Goal: Information Seeking & Learning: Check status

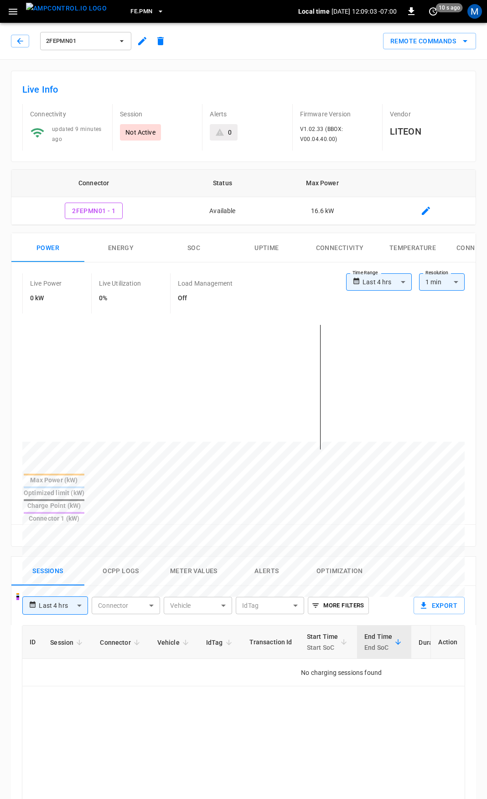
click at [67, 35] on button "2FEPMN01" at bounding box center [85, 41] width 91 height 18
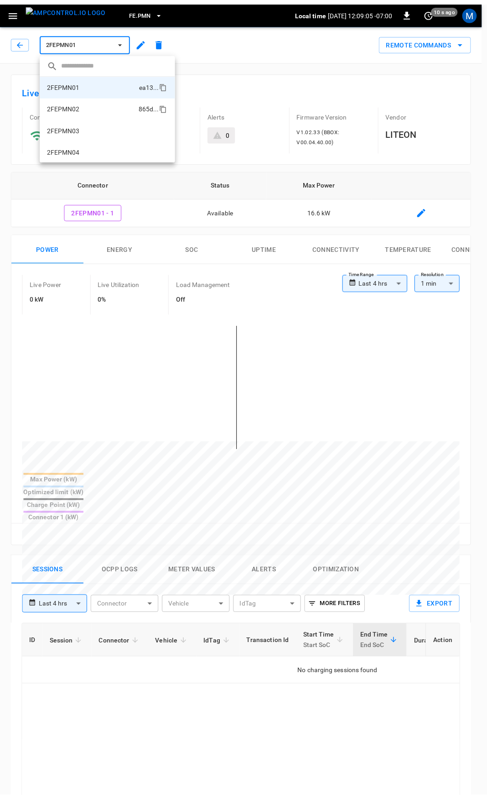
scroll to position [46, 0]
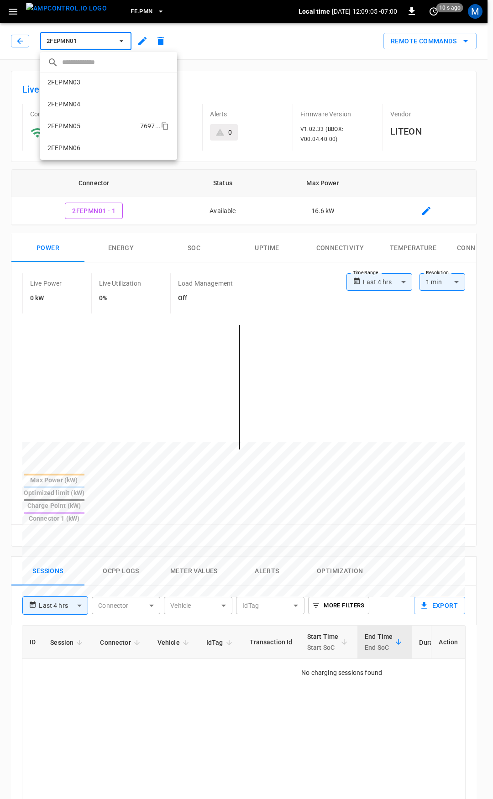
click at [83, 130] on li "2FEPMN05 7697 ..." at bounding box center [108, 126] width 137 height 22
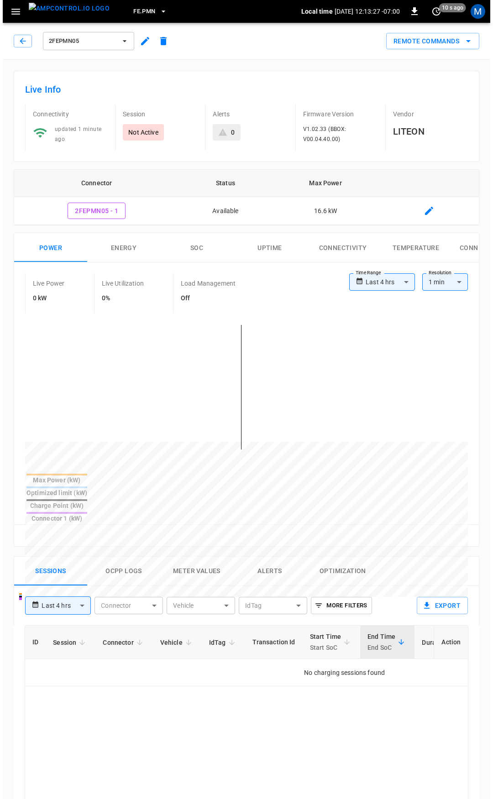
scroll to position [46, 0]
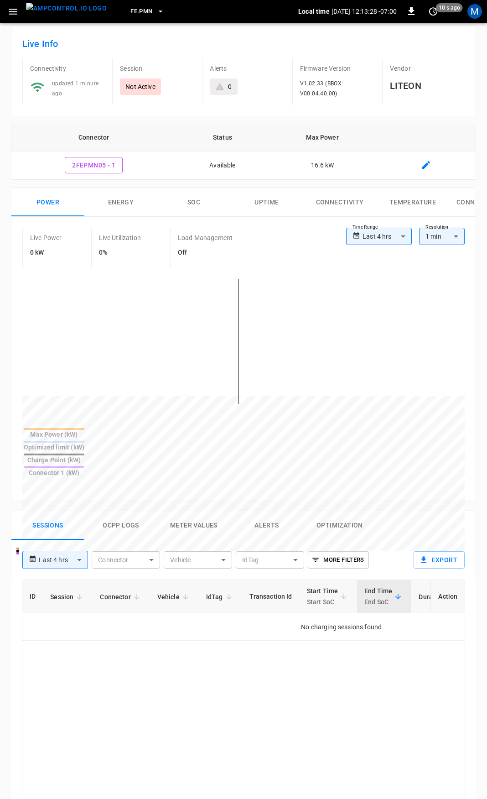
click at [130, 5] on button "FE.PMN" at bounding box center [147, 12] width 41 height 18
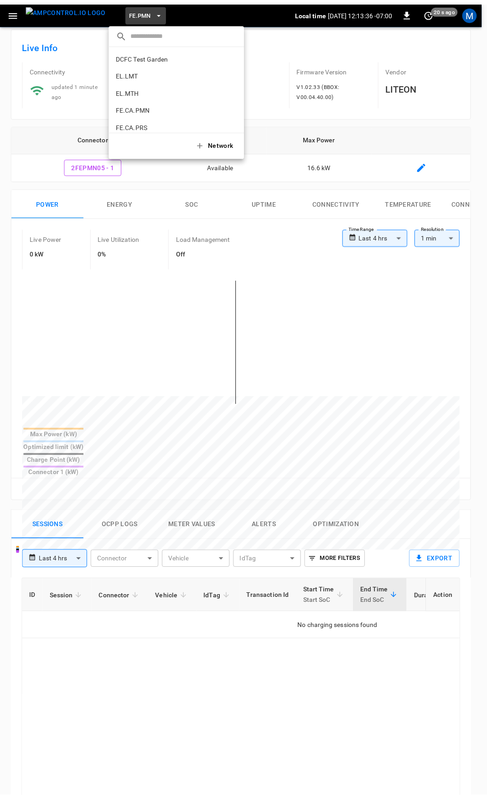
scroll to position [232, 0]
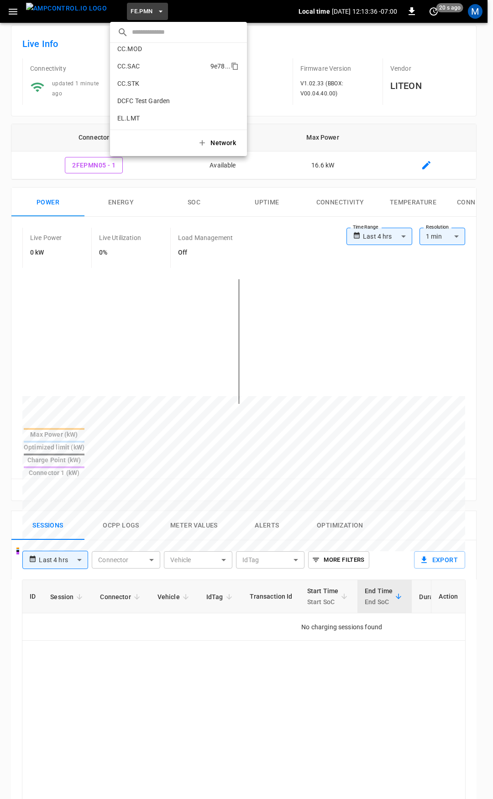
click at [136, 65] on p "CC.SAC" at bounding box center [161, 66] width 89 height 9
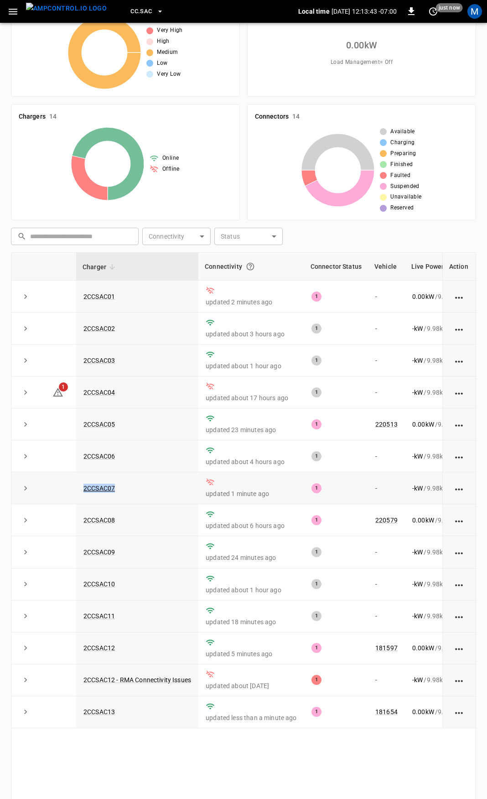
drag, startPoint x: 128, startPoint y: 488, endPoint x: 71, endPoint y: 492, distance: 57.2
click at [71, 492] on tr "2CCSAC07 updated 1 minute ago 1 - - kW / 9.98 kW - % [DATE]" at bounding box center [310, 488] width 599 height 32
copy tr "2CCSAC07"
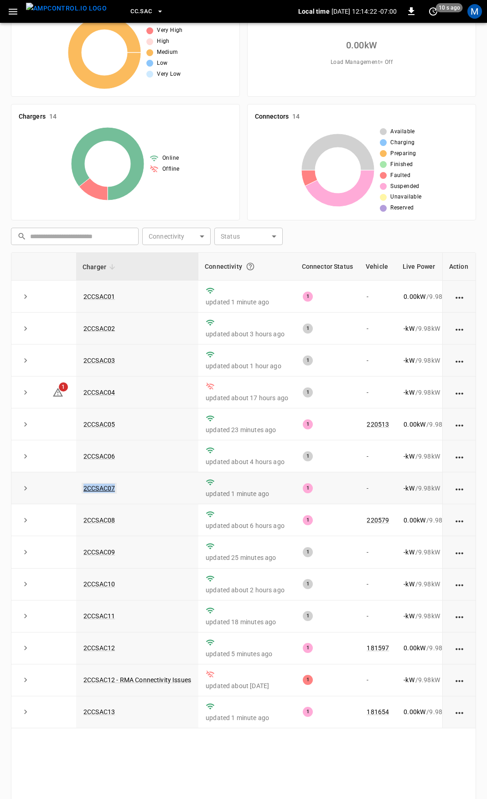
click at [111, 492] on link "2CCSAC07" at bounding box center [99, 488] width 35 height 11
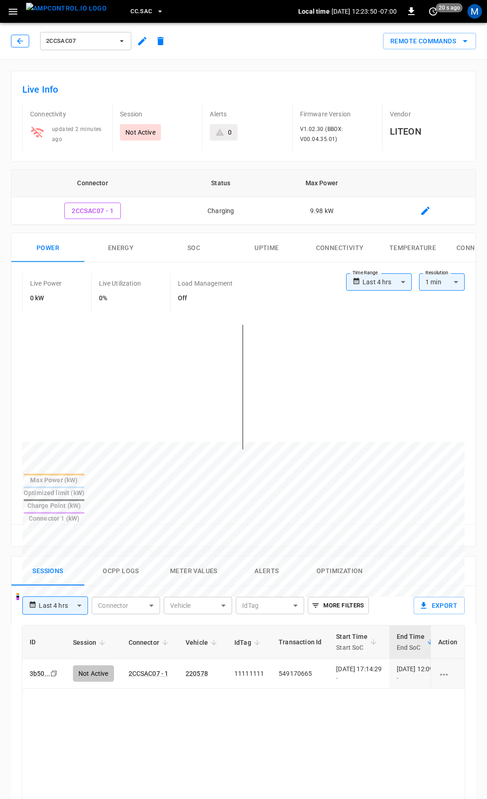
click at [21, 42] on icon "button" at bounding box center [20, 40] width 9 height 9
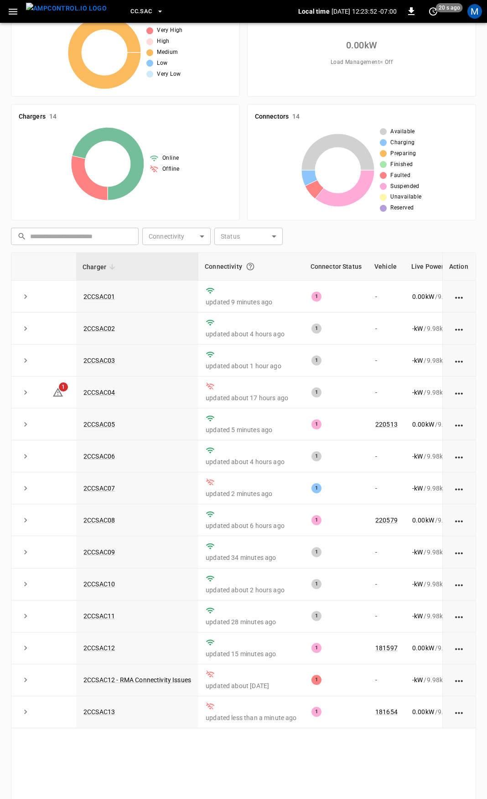
click at [13, 14] on icon "button" at bounding box center [13, 12] width 9 height 6
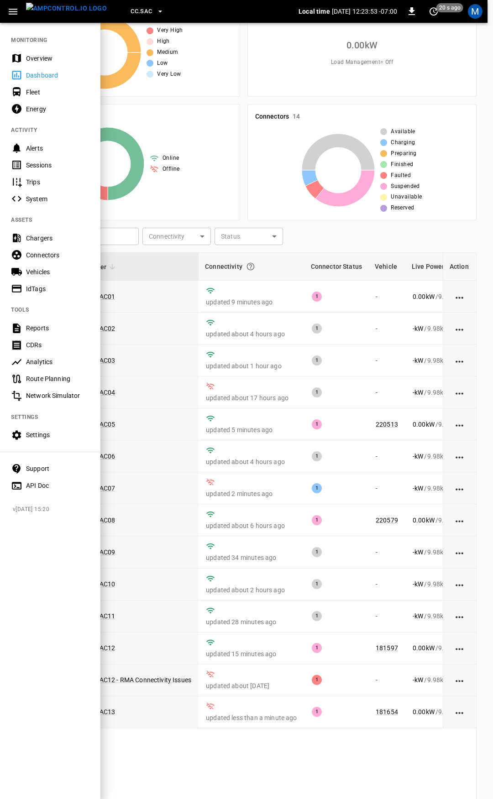
drag, startPoint x: 41, startPoint y: 62, endPoint x: 42, endPoint y: 79, distance: 16.5
click at [41, 62] on div "Overview" at bounding box center [57, 58] width 63 height 9
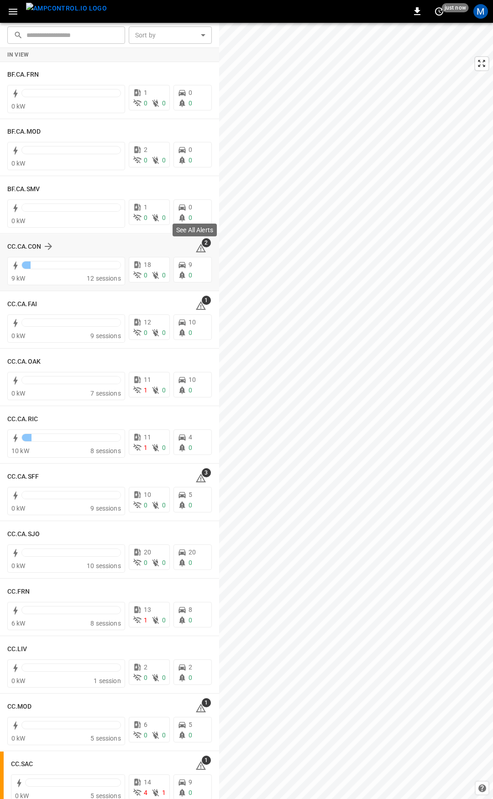
click at [198, 249] on icon at bounding box center [200, 248] width 11 height 11
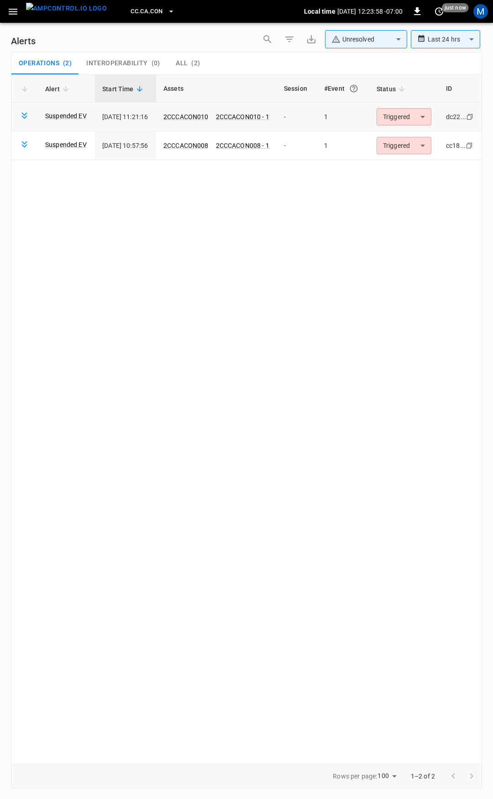
click at [423, 120] on body "**********" at bounding box center [246, 397] width 493 height 795
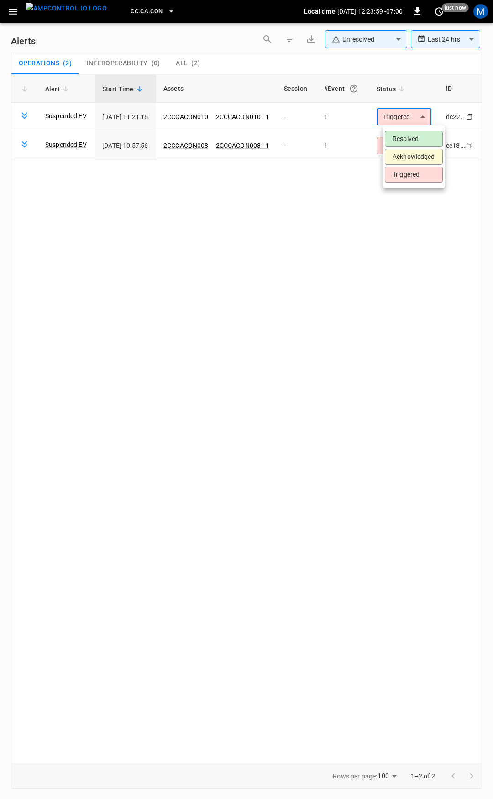
click at [416, 129] on ul "Resolved Acknowledged Triggered" at bounding box center [414, 156] width 62 height 62
click at [414, 139] on li "Resolved" at bounding box center [414, 139] width 58 height 16
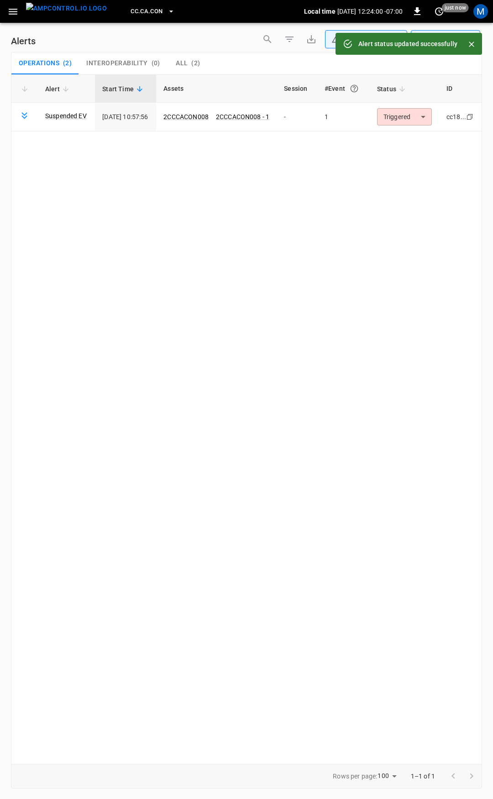
click at [414, 145] on div "Alert Start Time Assets Session #Event Status ID Suspended EV [DATE] 10:57:56 2…" at bounding box center [246, 418] width 471 height 689
click at [411, 113] on body "**********" at bounding box center [246, 397] width 493 height 795
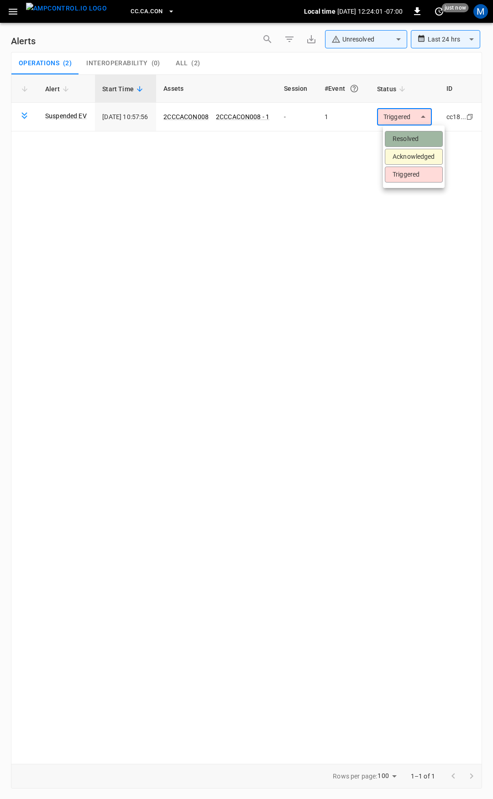
click at [411, 140] on li "Resolved" at bounding box center [414, 139] width 58 height 16
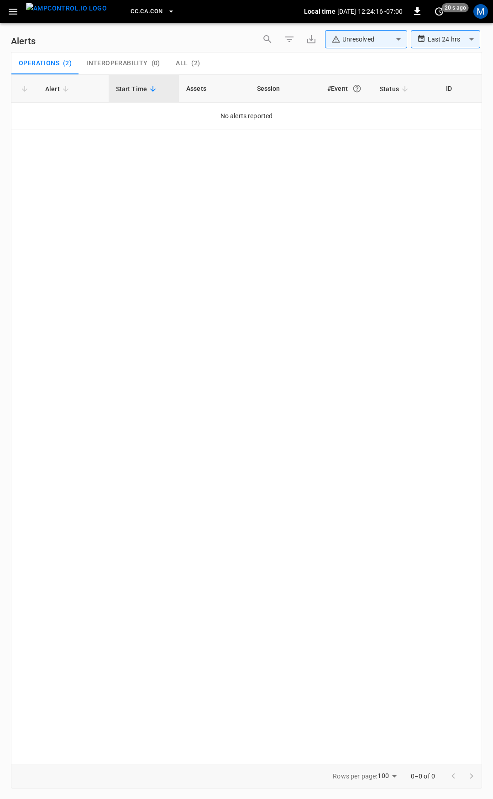
click at [11, 10] on icon "button" at bounding box center [12, 11] width 11 height 11
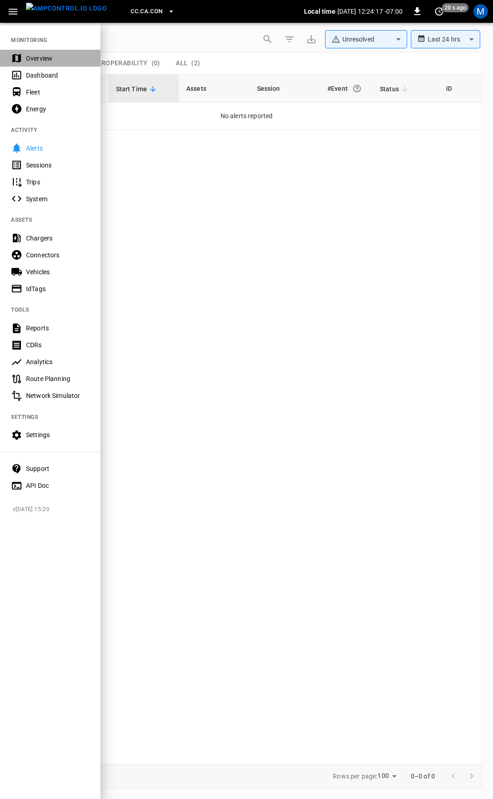
drag, startPoint x: 37, startPoint y: 50, endPoint x: 62, endPoint y: 89, distance: 45.7
click at [38, 52] on div "Overview" at bounding box center [50, 58] width 100 height 17
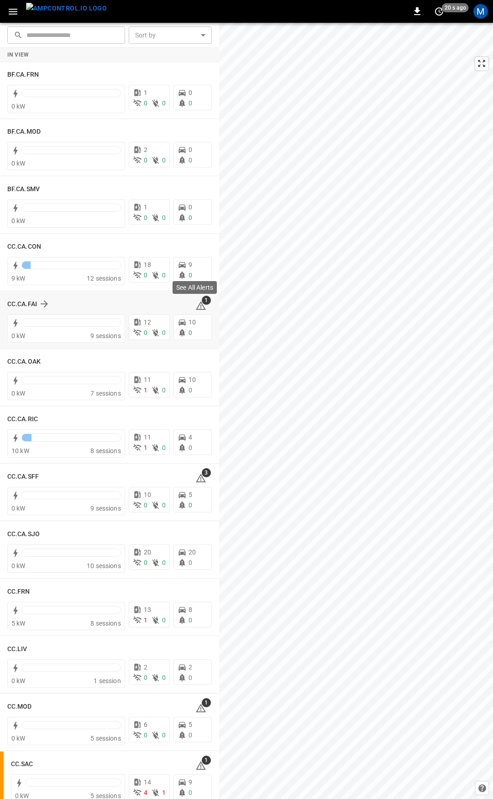
click at [197, 306] on icon at bounding box center [200, 305] width 11 height 11
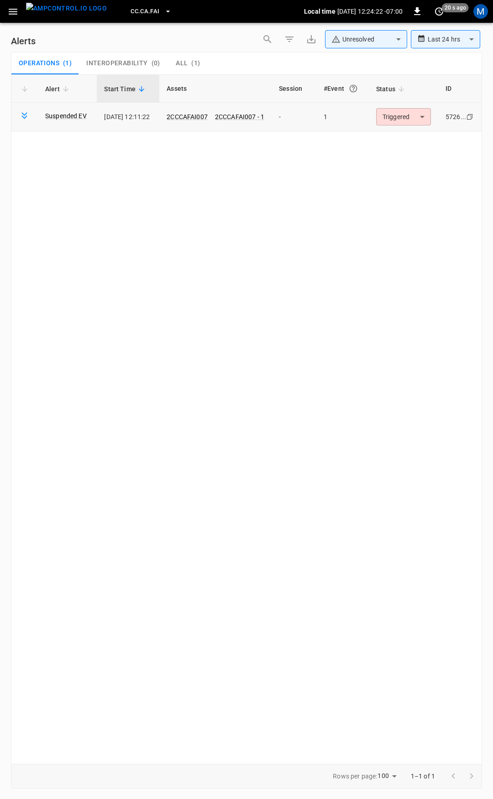
click at [399, 120] on body "**********" at bounding box center [246, 397] width 493 height 795
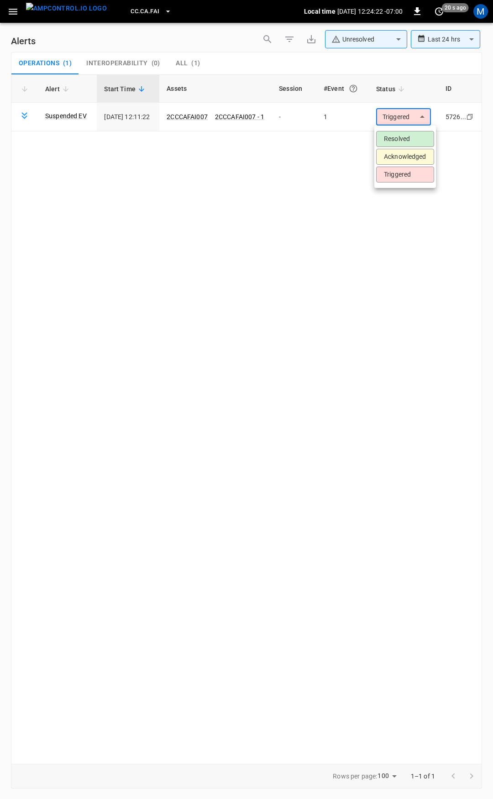
click at [397, 137] on li "Resolved" at bounding box center [405, 139] width 58 height 16
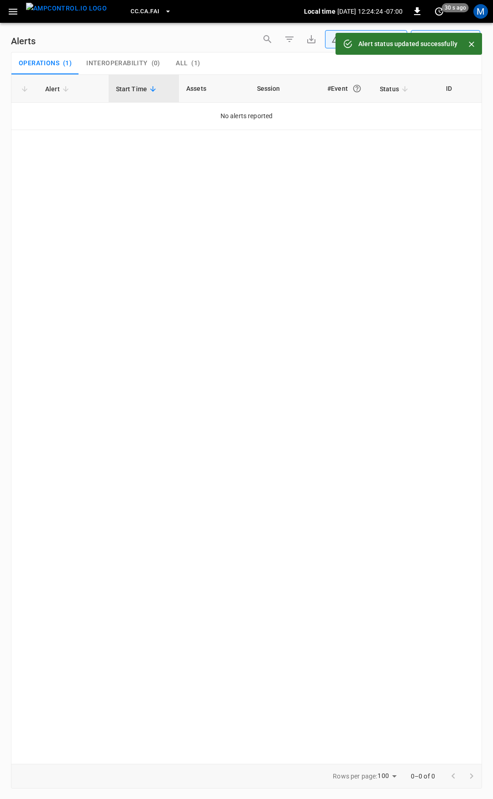
click at [9, 15] on icon "button" at bounding box center [12, 11] width 11 height 11
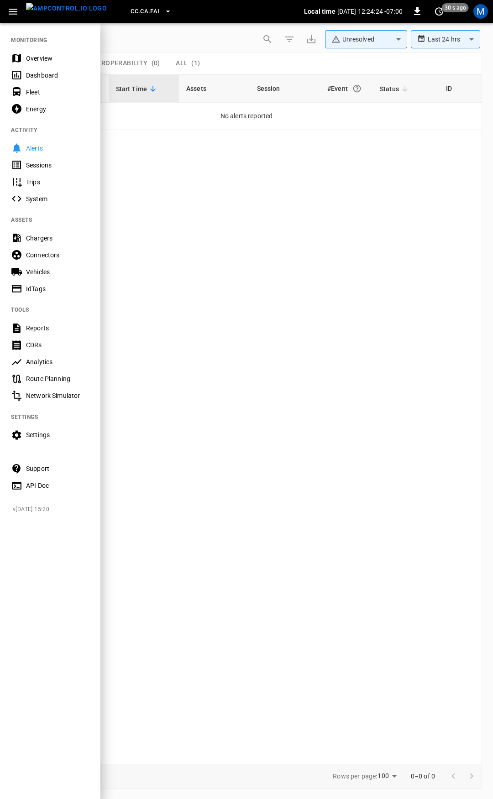
click at [40, 54] on div "Overview" at bounding box center [57, 58] width 63 height 9
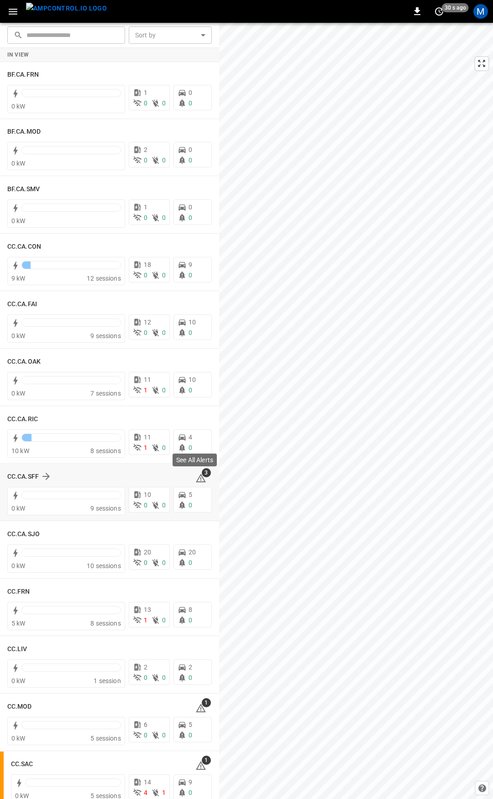
click at [202, 474] on span "3" at bounding box center [206, 472] width 9 height 9
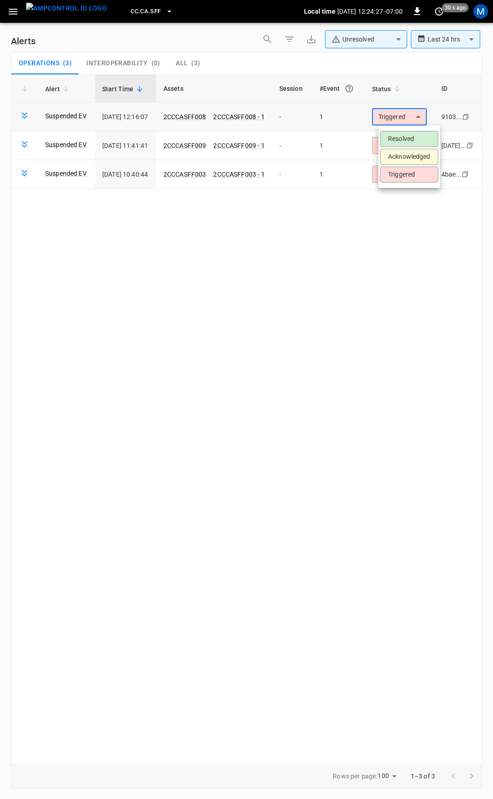
click at [399, 112] on body "**********" at bounding box center [246, 397] width 493 height 795
click at [414, 136] on li "Resolved" at bounding box center [409, 139] width 58 height 16
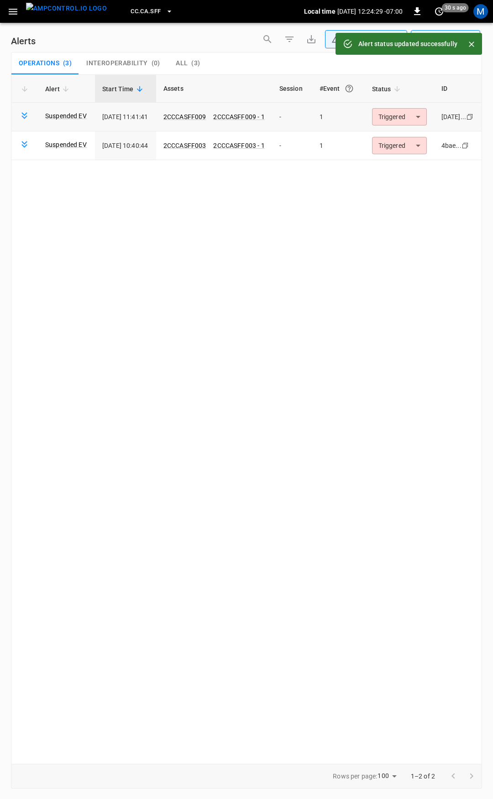
click at [411, 118] on body "**********" at bounding box center [246, 397] width 493 height 795
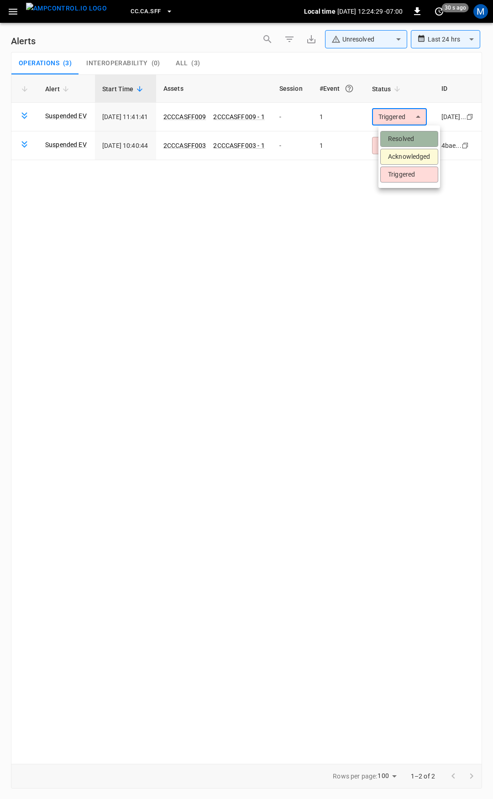
click at [411, 141] on li "Resolved" at bounding box center [409, 139] width 58 height 16
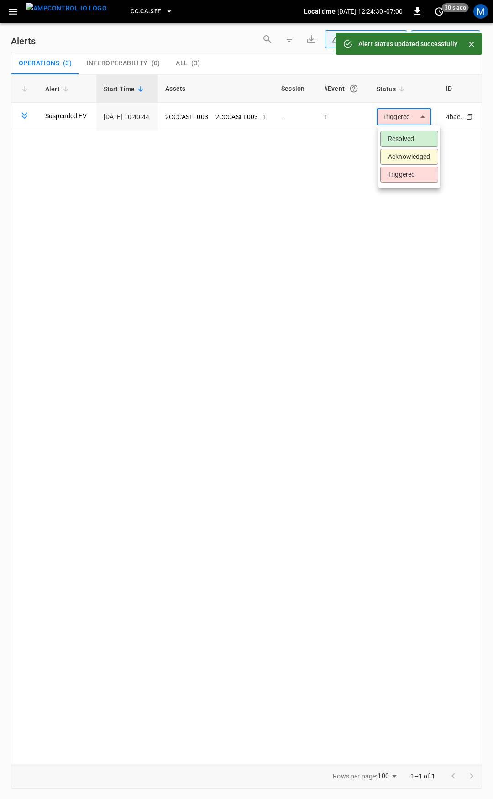
click at [409, 114] on body "**********" at bounding box center [246, 397] width 493 height 795
click at [407, 136] on li "Resolved" at bounding box center [409, 139] width 58 height 16
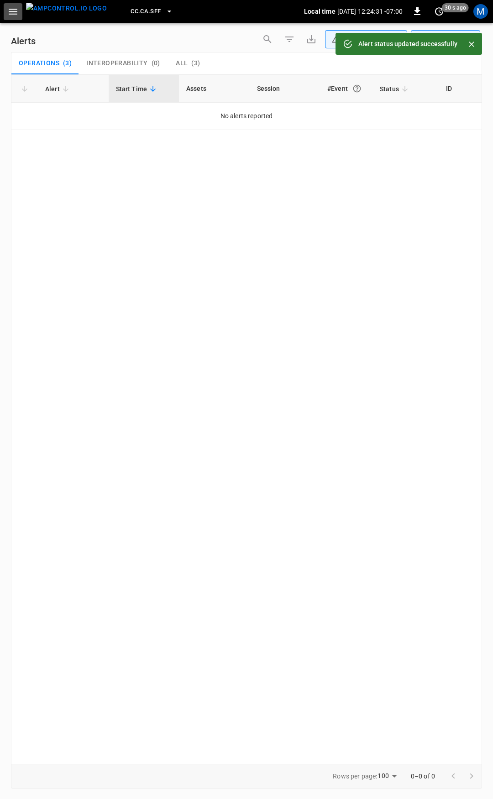
click at [10, 19] on button "button" at bounding box center [13, 11] width 19 height 17
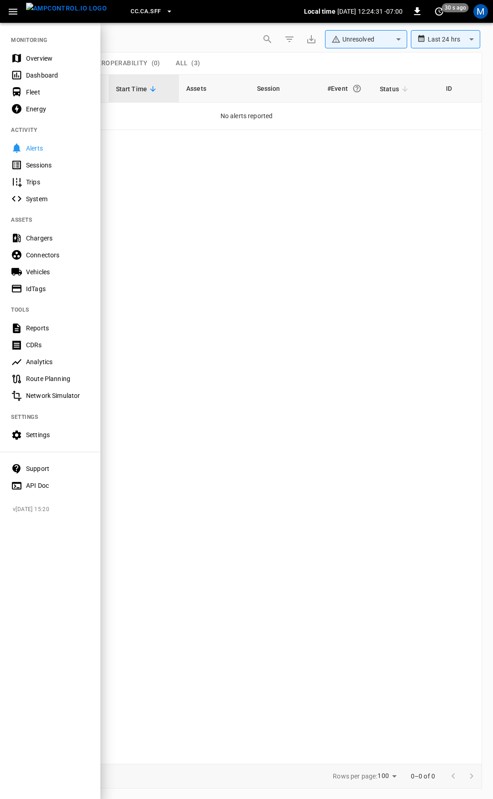
click at [36, 63] on div "Overview" at bounding box center [50, 58] width 100 height 17
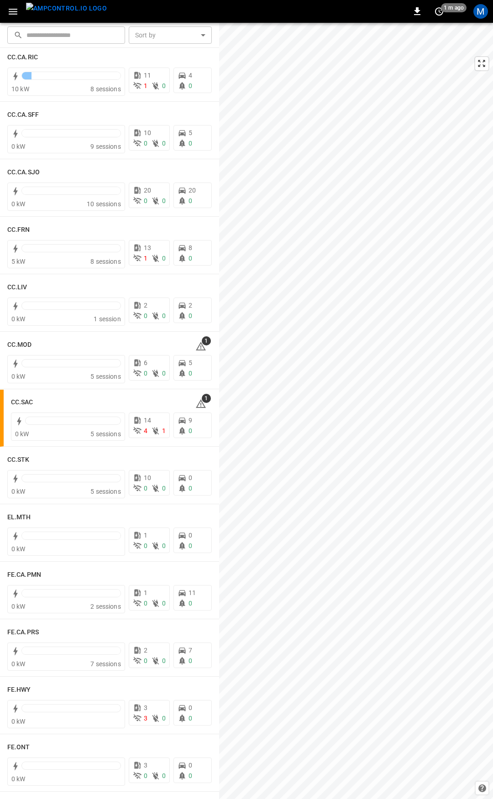
scroll to position [485, 0]
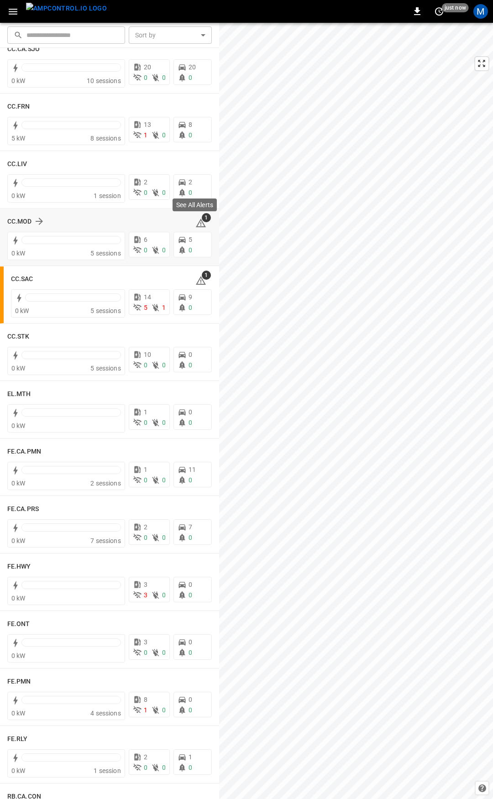
click at [195, 221] on icon at bounding box center [200, 223] width 11 height 11
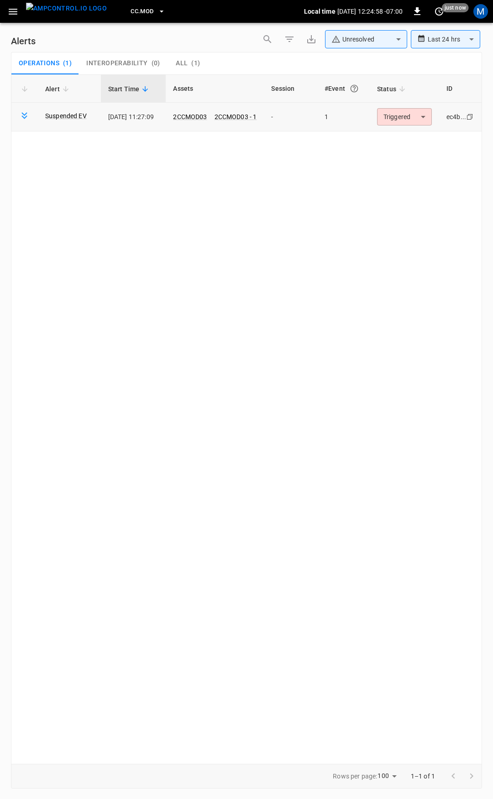
click at [409, 115] on body "**********" at bounding box center [246, 397] width 493 height 795
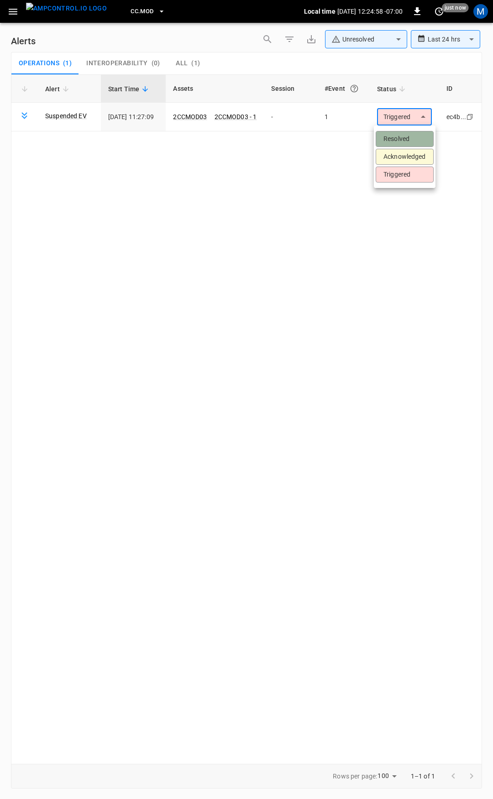
click at [404, 138] on li "Resolved" at bounding box center [404, 139] width 58 height 16
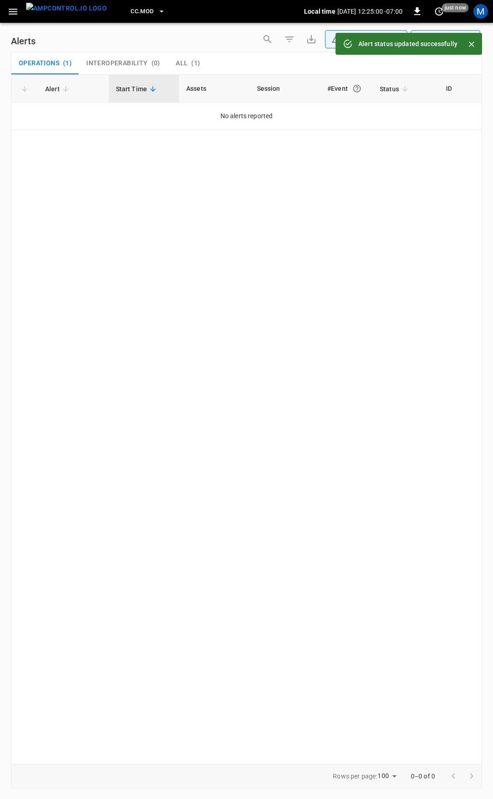
click at [12, 12] on icon "button" at bounding box center [12, 11] width 11 height 11
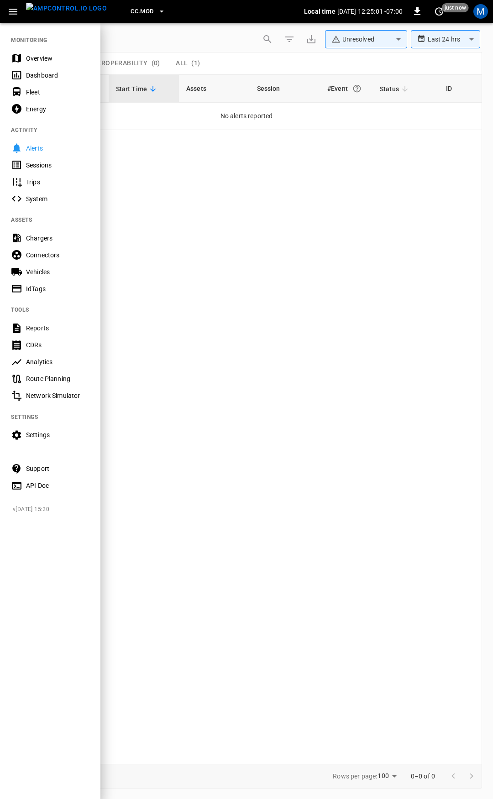
drag, startPoint x: 46, startPoint y: 62, endPoint x: 54, endPoint y: 68, distance: 10.5
click at [46, 62] on div "Overview" at bounding box center [57, 58] width 63 height 9
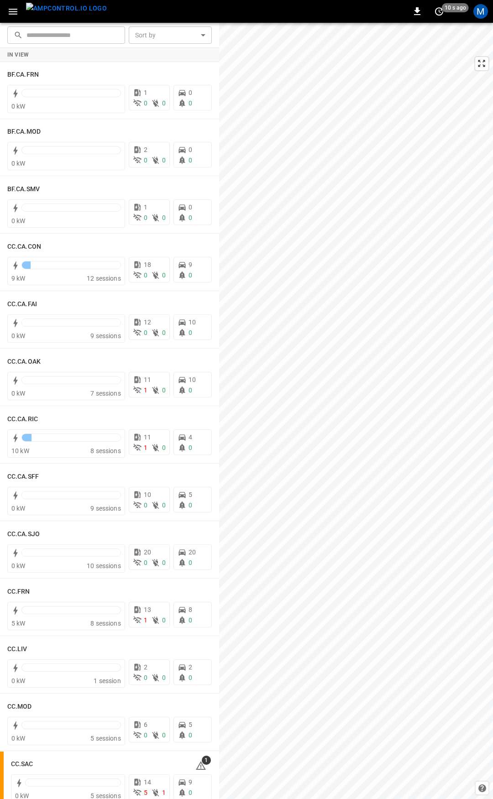
click at [13, 14] on icon "button" at bounding box center [13, 12] width 9 height 6
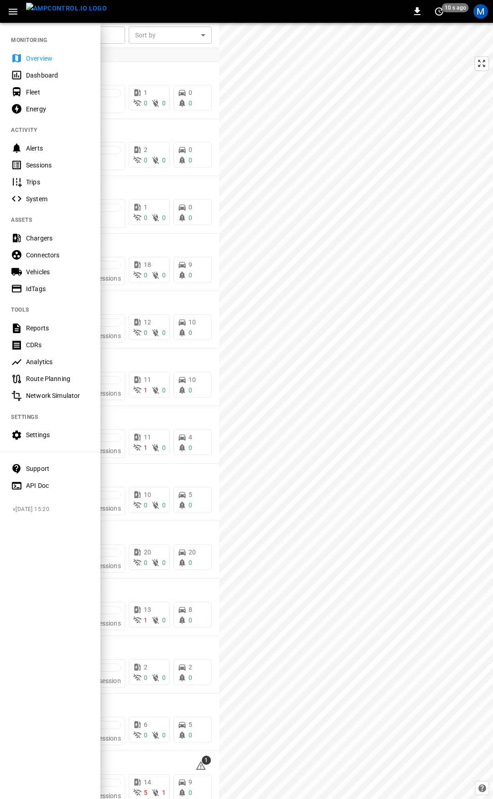
click at [41, 56] on div "Overview" at bounding box center [57, 58] width 63 height 9
